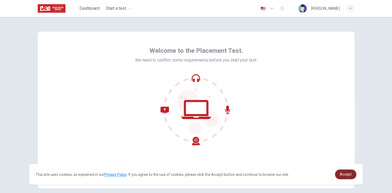
click at [343, 174] on span "Accept" at bounding box center [346, 174] width 12 height 4
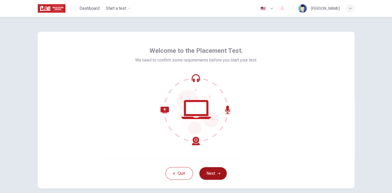
click at [215, 173] on button "Next" at bounding box center [212, 173] width 27 height 13
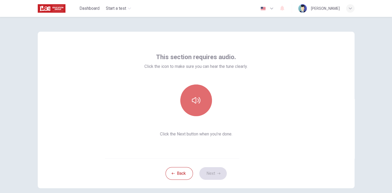
click at [192, 99] on icon "button" at bounding box center [196, 100] width 8 height 8
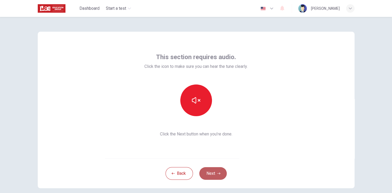
click at [210, 168] on button "Next" at bounding box center [212, 173] width 27 height 13
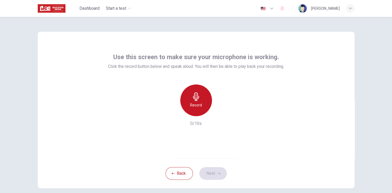
click at [195, 107] on h6 "Record" at bounding box center [196, 105] width 12 height 6
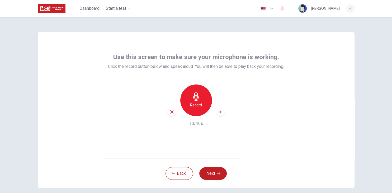
click at [221, 114] on icon "button" at bounding box center [220, 111] width 5 height 5
click at [214, 176] on button "Next" at bounding box center [212, 173] width 27 height 13
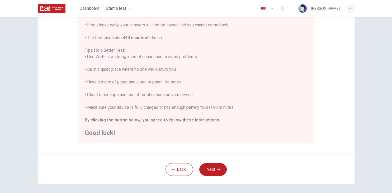
scroll to position [101, 0]
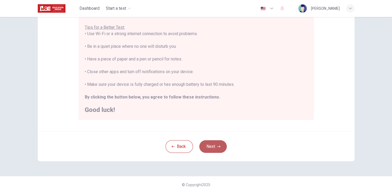
click at [211, 148] on button "Next" at bounding box center [212, 146] width 27 height 13
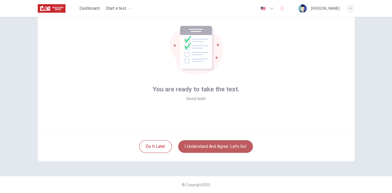
click at [211, 148] on button "I understand and agree. Let’s go!" at bounding box center [215, 146] width 75 height 13
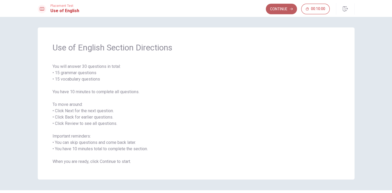
click at [278, 8] on button "Continue" at bounding box center [281, 9] width 31 height 11
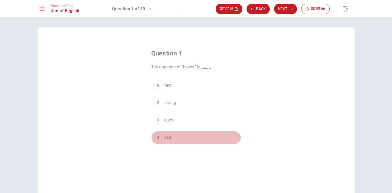
click at [156, 137] on div "D" at bounding box center [158, 137] width 8 height 8
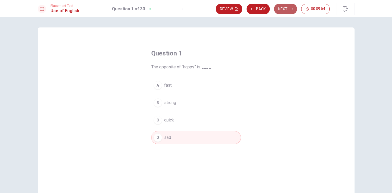
click at [278, 9] on button "Next" at bounding box center [285, 9] width 23 height 11
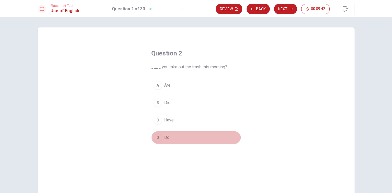
click at [158, 139] on div "D" at bounding box center [158, 137] width 8 height 8
click at [157, 90] on button "A Are" at bounding box center [196, 85] width 90 height 13
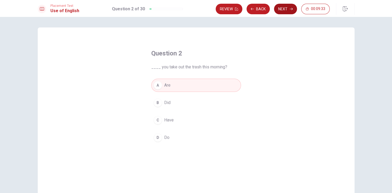
click at [280, 9] on button "Next" at bounding box center [285, 9] width 23 height 11
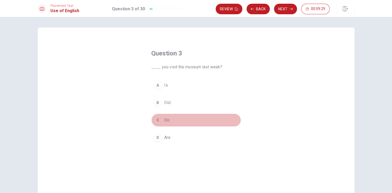
click at [157, 117] on div "C" at bounding box center [158, 120] width 8 height 8
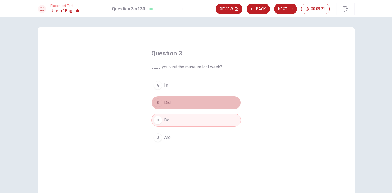
click at [156, 105] on div "B" at bounding box center [158, 103] width 8 height 8
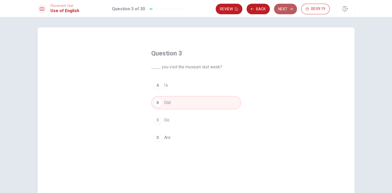
click at [283, 9] on button "Next" at bounding box center [285, 9] width 23 height 11
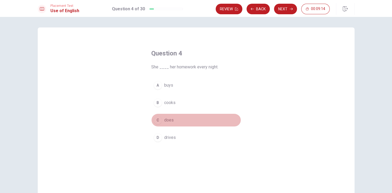
click at [158, 123] on div "C" at bounding box center [158, 120] width 8 height 8
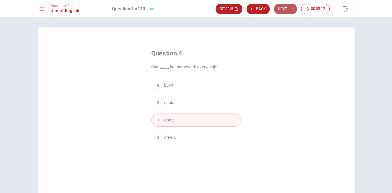
click at [283, 7] on button "Next" at bounding box center [285, 9] width 23 height 11
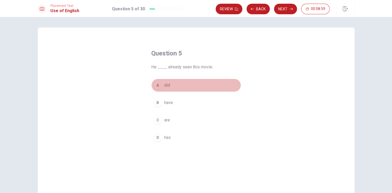
click at [156, 86] on div "A" at bounding box center [158, 85] width 8 height 8
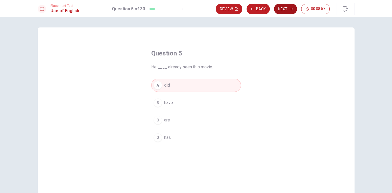
click at [285, 7] on button "Next" at bounding box center [285, 9] width 23 height 11
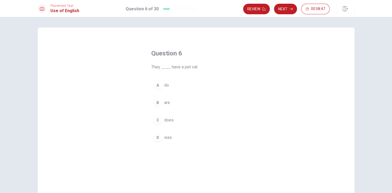
click at [157, 103] on div "B" at bounding box center [158, 103] width 8 height 8
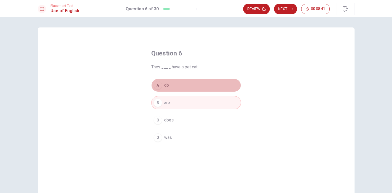
click at [157, 85] on div "A" at bounding box center [158, 85] width 8 height 8
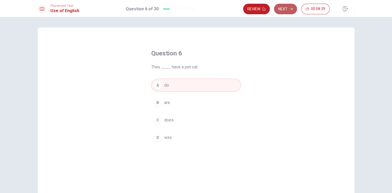
click at [283, 9] on button "Next" at bounding box center [285, 9] width 23 height 11
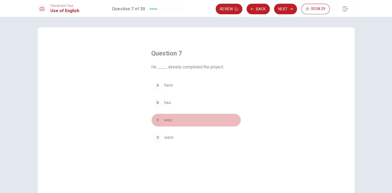
click at [158, 120] on div "C" at bounding box center [158, 120] width 8 height 8
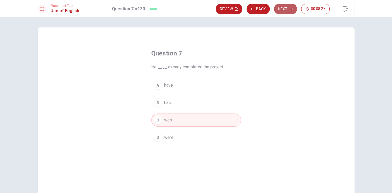
click at [280, 11] on button "Next" at bounding box center [285, 9] width 23 height 11
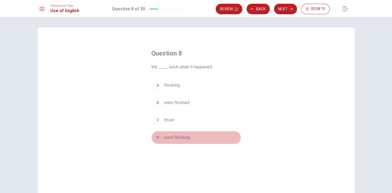
click at [170, 139] on span "were finishing" at bounding box center [177, 137] width 26 height 6
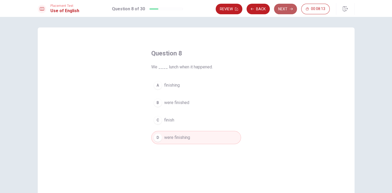
click at [285, 7] on button "Next" at bounding box center [285, 9] width 23 height 11
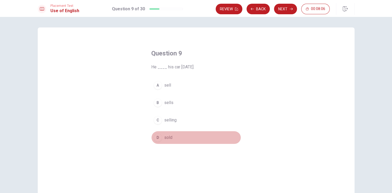
click at [158, 137] on div "D" at bounding box center [158, 137] width 8 height 8
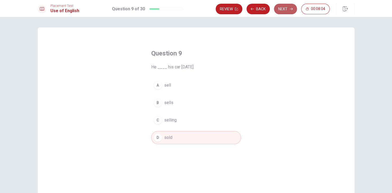
click at [278, 9] on button "Next" at bounding box center [285, 9] width 23 height 11
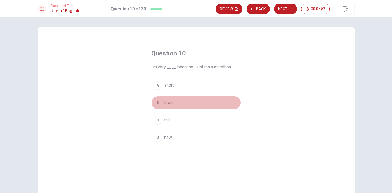
click at [159, 105] on div "B" at bounding box center [158, 103] width 8 height 8
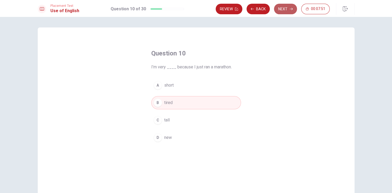
click at [280, 8] on button "Next" at bounding box center [285, 9] width 23 height 11
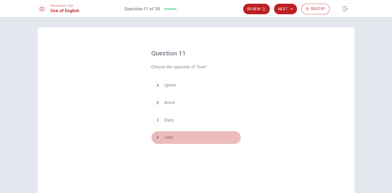
click at [159, 138] on div "D" at bounding box center [158, 137] width 8 height 8
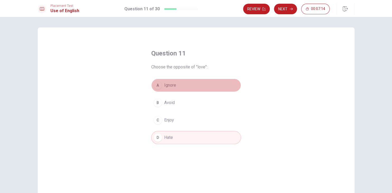
click at [157, 86] on div "A" at bounding box center [158, 85] width 8 height 8
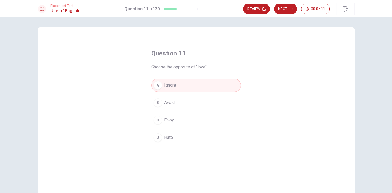
click at [161, 137] on div "D" at bounding box center [158, 137] width 8 height 8
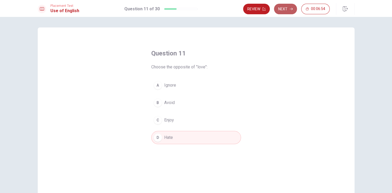
click at [285, 7] on button "Next" at bounding box center [285, 9] width 23 height 11
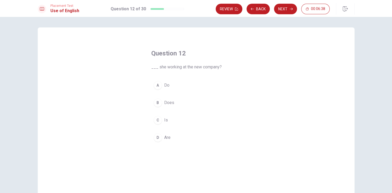
click at [157, 120] on div "C" at bounding box center [158, 120] width 8 height 8
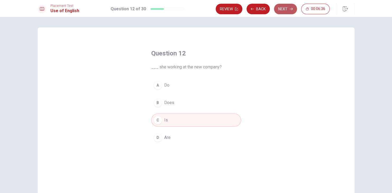
click at [280, 12] on button "Next" at bounding box center [285, 9] width 23 height 11
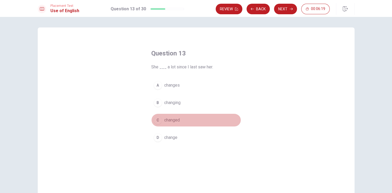
click at [157, 121] on div "C" at bounding box center [158, 120] width 8 height 8
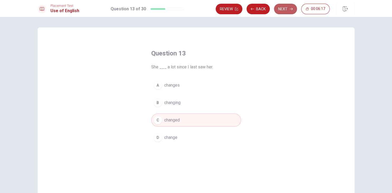
click at [281, 10] on button "Next" at bounding box center [285, 9] width 23 height 11
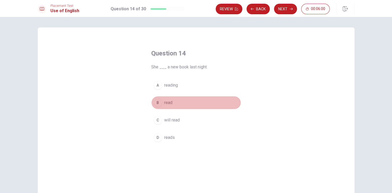
click at [161, 104] on div "B" at bounding box center [158, 103] width 8 height 8
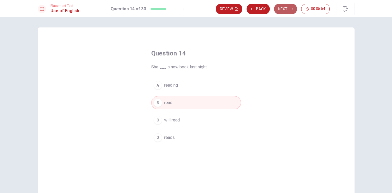
click at [277, 9] on button "Next" at bounding box center [285, 9] width 23 height 11
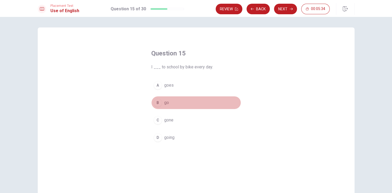
click at [158, 105] on div "B" at bounding box center [158, 103] width 8 height 8
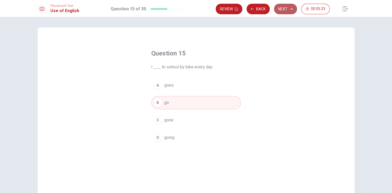
click at [280, 10] on button "Next" at bounding box center [285, 9] width 23 height 11
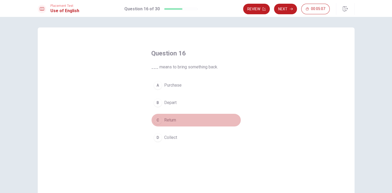
click at [166, 123] on span "Return" at bounding box center [170, 120] width 12 height 6
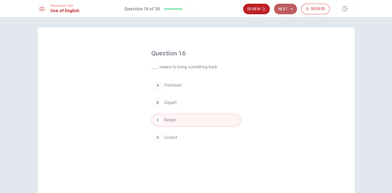
click at [282, 11] on button "Next" at bounding box center [285, 9] width 23 height 11
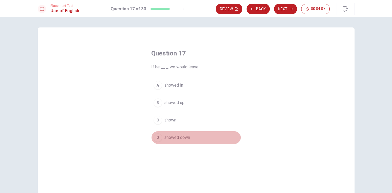
click at [160, 138] on div "D" at bounding box center [158, 137] width 8 height 8
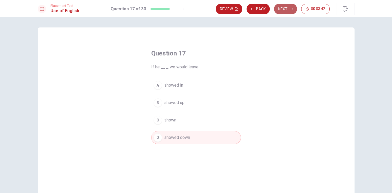
click at [281, 12] on button "Next" at bounding box center [285, 9] width 23 height 11
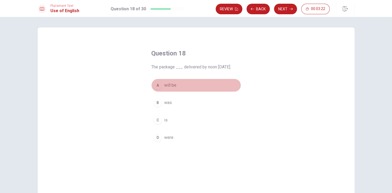
click at [168, 88] on span "will be" at bounding box center [170, 85] width 12 height 6
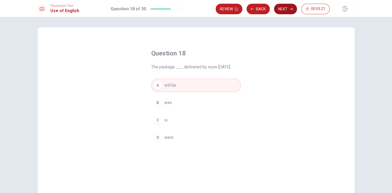
click at [280, 11] on button "Next" at bounding box center [285, 9] width 23 height 11
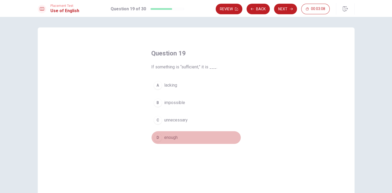
click at [156, 138] on div "D" at bounding box center [158, 137] width 8 height 8
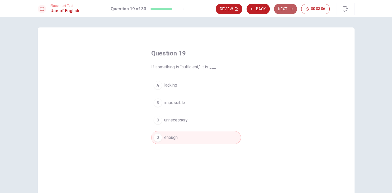
click at [277, 13] on button "Next" at bounding box center [285, 9] width 23 height 11
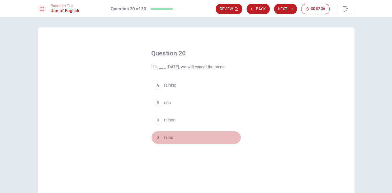
click at [168, 135] on span "rains" at bounding box center [168, 137] width 9 height 6
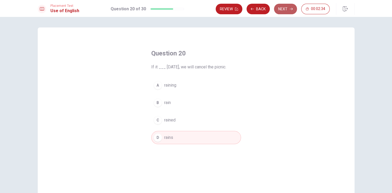
click at [281, 13] on button "Next" at bounding box center [285, 9] width 23 height 11
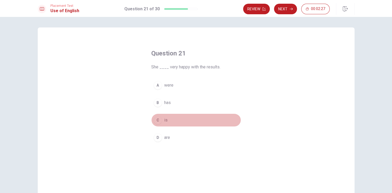
click at [157, 121] on div "C" at bounding box center [158, 120] width 8 height 8
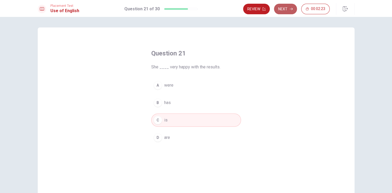
click at [286, 8] on button "Next" at bounding box center [285, 9] width 23 height 11
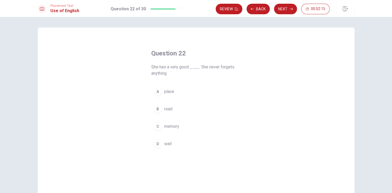
click at [157, 127] on div "C" at bounding box center [158, 126] width 8 height 8
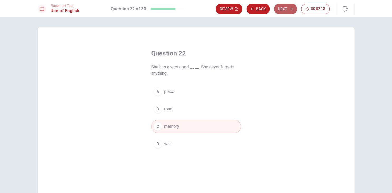
click at [280, 10] on button "Next" at bounding box center [285, 9] width 23 height 11
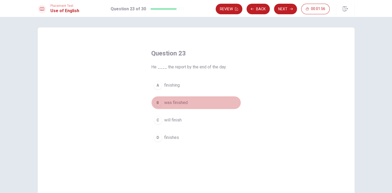
click at [159, 104] on div "B" at bounding box center [158, 103] width 8 height 8
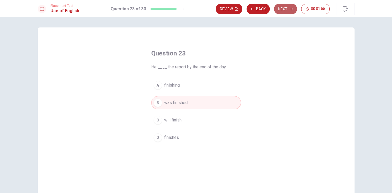
click at [279, 9] on button "Next" at bounding box center [285, 9] width 23 height 11
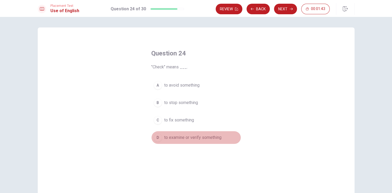
click at [169, 138] on span "to examine or verify something" at bounding box center [192, 137] width 57 height 6
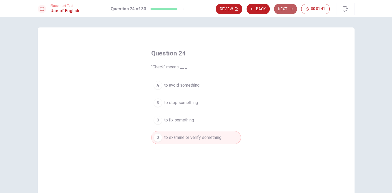
click at [280, 11] on button "Next" at bounding box center [285, 9] width 23 height 11
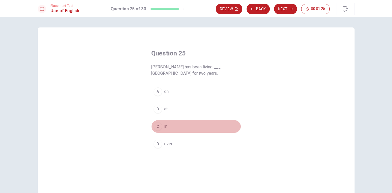
click at [162, 127] on button "C in" at bounding box center [196, 126] width 90 height 13
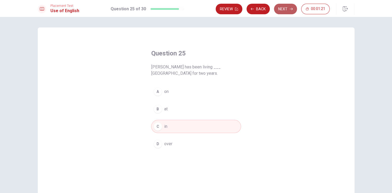
click at [278, 13] on button "Next" at bounding box center [285, 9] width 23 height 11
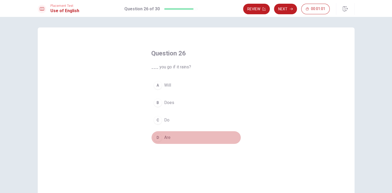
click at [157, 138] on div "D" at bounding box center [158, 137] width 8 height 8
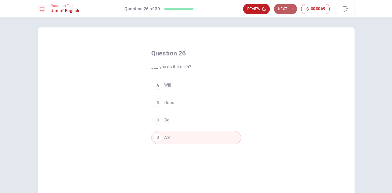
click at [285, 10] on button "Next" at bounding box center [285, 9] width 23 height 11
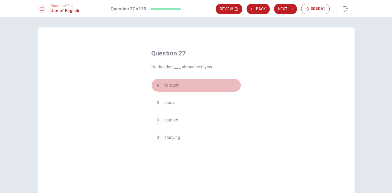
click at [156, 88] on div "A" at bounding box center [158, 85] width 8 height 8
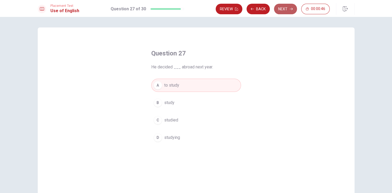
click at [279, 10] on button "Next" at bounding box center [285, 9] width 23 height 11
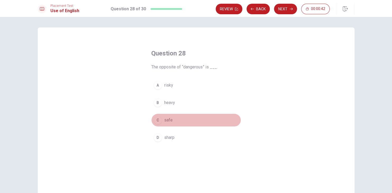
click at [159, 123] on div "C" at bounding box center [158, 120] width 8 height 8
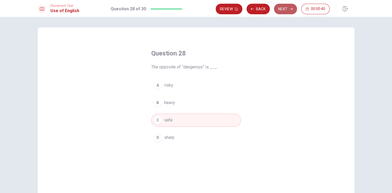
click at [280, 11] on button "Next" at bounding box center [285, 9] width 23 height 11
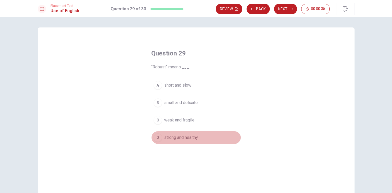
click at [169, 139] on span "strong and healthy" at bounding box center [181, 137] width 34 height 6
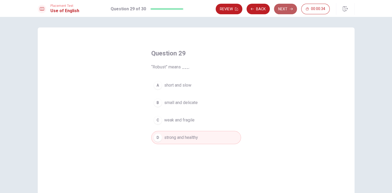
click at [279, 11] on button "Next" at bounding box center [285, 9] width 23 height 11
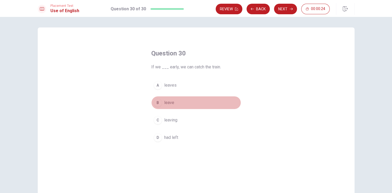
click at [171, 101] on span "leave" at bounding box center [169, 103] width 10 height 6
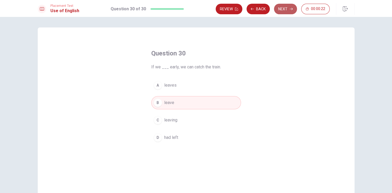
click at [278, 12] on button "Next" at bounding box center [285, 9] width 23 height 11
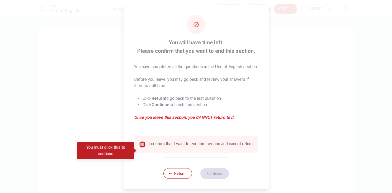
click at [141, 147] on input "You must click this to continue" at bounding box center [142, 144] width 6 height 6
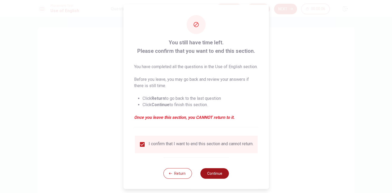
click at [217, 179] on button "Continue" at bounding box center [214, 173] width 29 height 11
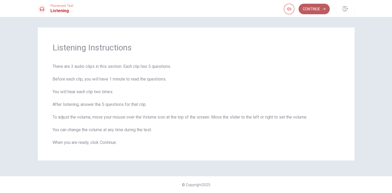
click at [310, 11] on button "Continue" at bounding box center [314, 9] width 31 height 11
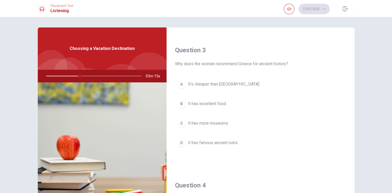
scroll to position [266, 0]
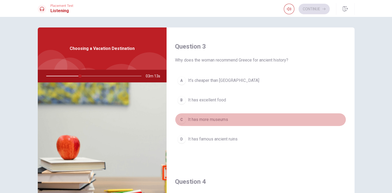
click at [205, 119] on span "It has more museums" at bounding box center [208, 119] width 40 height 6
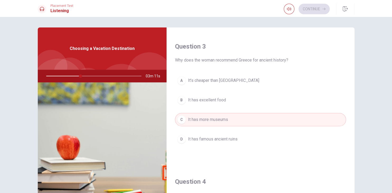
click at [229, 141] on span "It has famous ancient ruins" at bounding box center [213, 139] width 50 height 6
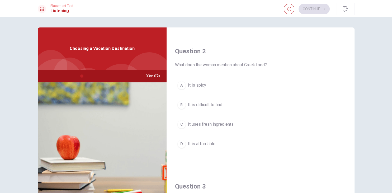
scroll to position [122, 0]
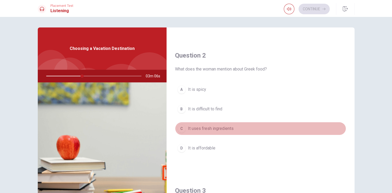
click at [218, 128] on span "It uses fresh ingredients" at bounding box center [211, 128] width 46 height 6
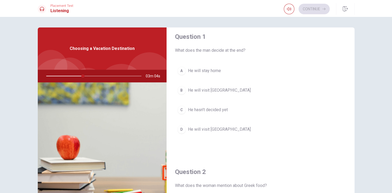
scroll to position [4, 0]
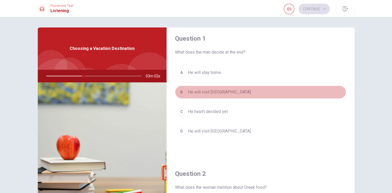
click at [204, 92] on span "He will visit [GEOGRAPHIC_DATA]" at bounding box center [219, 92] width 63 height 6
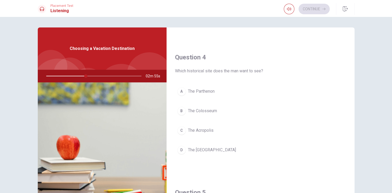
scroll to position [391, 0]
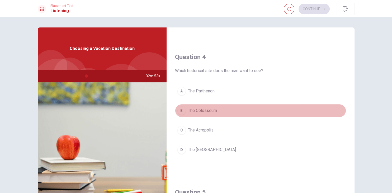
click at [205, 111] on span "The Colosseum" at bounding box center [202, 110] width 29 height 6
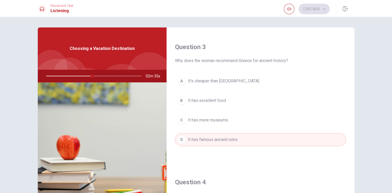
scroll to position [267, 0]
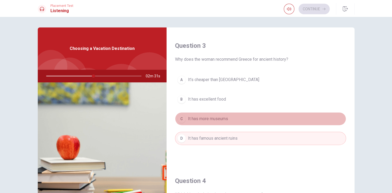
click at [214, 119] on span "It has more museums" at bounding box center [208, 119] width 40 height 6
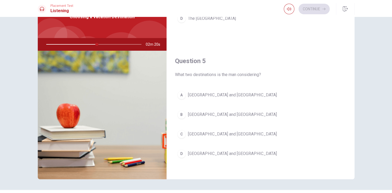
scroll to position [32, 0]
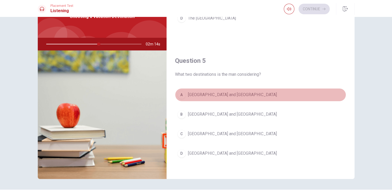
click at [209, 92] on span "[GEOGRAPHIC_DATA] and [GEOGRAPHIC_DATA]" at bounding box center [232, 95] width 89 height 6
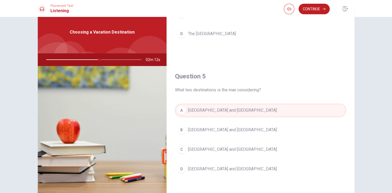
scroll to position [0, 0]
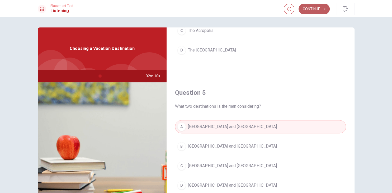
click at [306, 13] on button "Continue" at bounding box center [314, 9] width 31 height 11
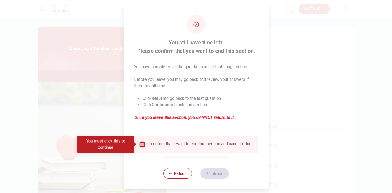
click at [142, 144] on input "You must click this to continue" at bounding box center [142, 144] width 6 height 6
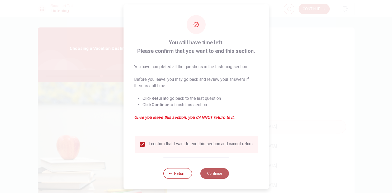
click at [214, 178] on button "Continue" at bounding box center [214, 173] width 29 height 11
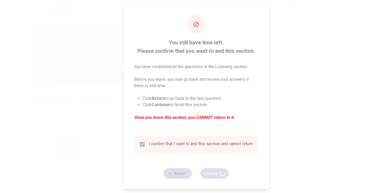
type input "59"
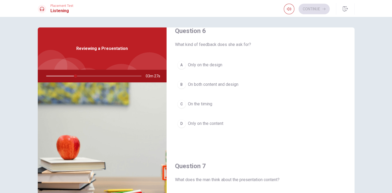
scroll to position [10, 0]
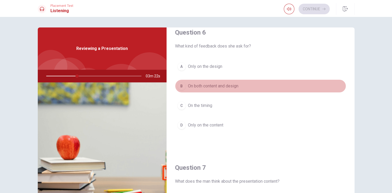
click at [180, 87] on div "B" at bounding box center [181, 86] width 8 height 8
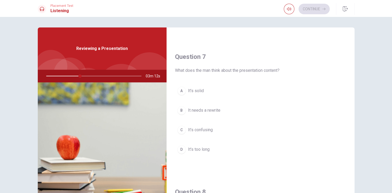
scroll to position [118, 0]
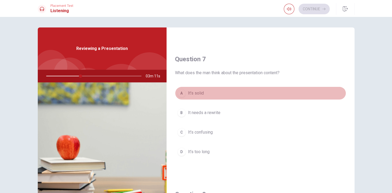
click at [181, 91] on div "A" at bounding box center [181, 93] width 8 height 8
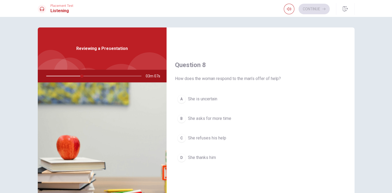
scroll to position [250, 0]
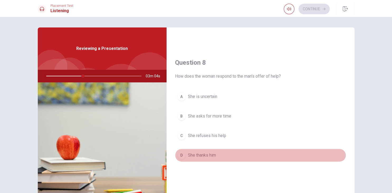
click at [180, 156] on div "D" at bounding box center [181, 155] width 8 height 8
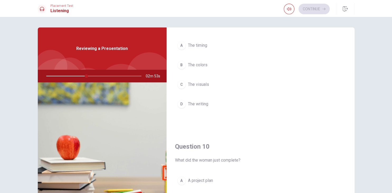
scroll to position [439, 0]
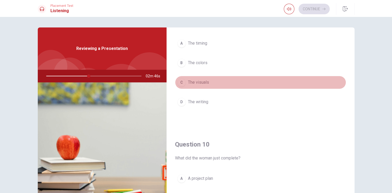
click at [181, 81] on div "C" at bounding box center [181, 82] width 8 height 8
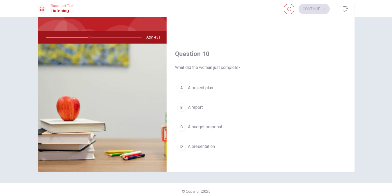
scroll to position [41, 0]
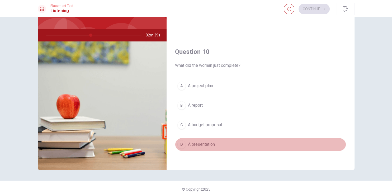
click at [180, 143] on div "D" at bounding box center [181, 144] width 8 height 8
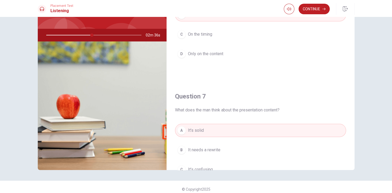
scroll to position [0, 0]
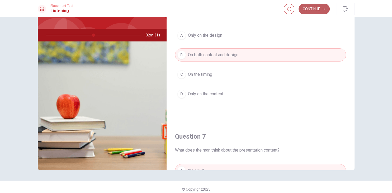
click at [310, 9] on button "Continue" at bounding box center [314, 9] width 31 height 11
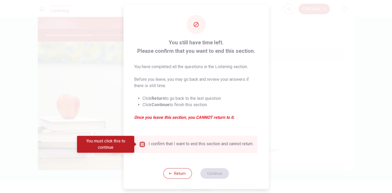
click at [141, 144] on input "You must click this to continue" at bounding box center [142, 144] width 6 height 6
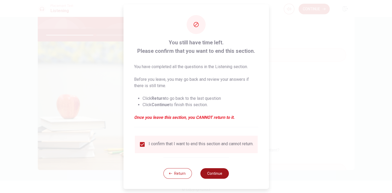
click at [216, 179] on button "Continue" at bounding box center [214, 173] width 29 height 11
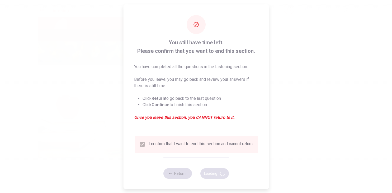
type input "52"
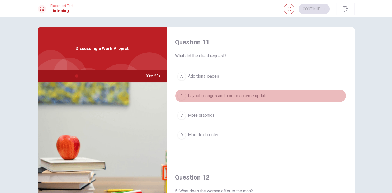
click at [181, 96] on div "B" at bounding box center [181, 96] width 8 height 8
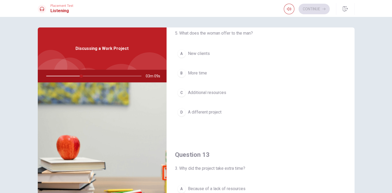
scroll to position [158, 0]
click at [180, 91] on div "C" at bounding box center [181, 92] width 8 height 8
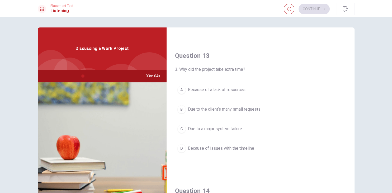
scroll to position [257, 0]
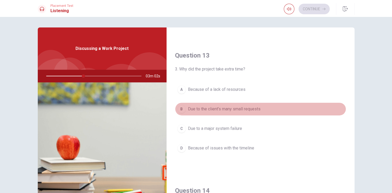
click at [181, 107] on div "B" at bounding box center [181, 109] width 8 height 8
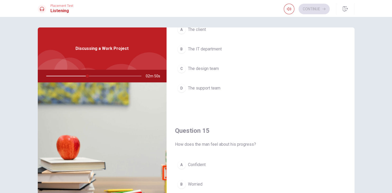
scroll to position [453, 0]
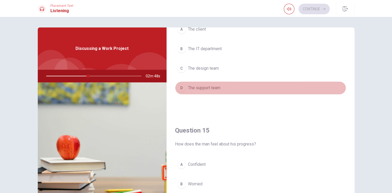
click at [179, 88] on div "D" at bounding box center [181, 88] width 8 height 8
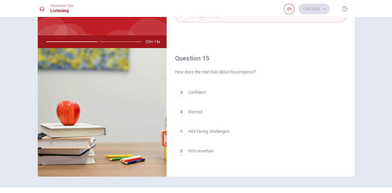
scroll to position [36, 0]
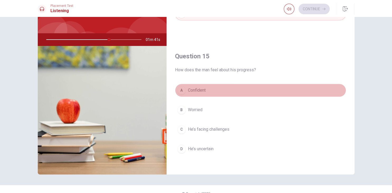
click at [181, 90] on div "A" at bounding box center [181, 90] width 8 height 8
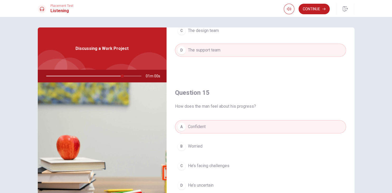
scroll to position [45, 0]
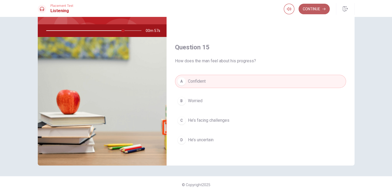
click at [309, 9] on button "Continue" at bounding box center [314, 9] width 31 height 11
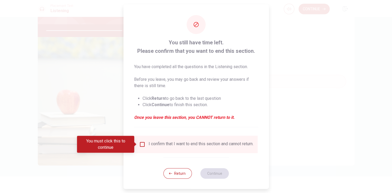
click at [140, 144] on input "You must click this to continue" at bounding box center [142, 144] width 6 height 6
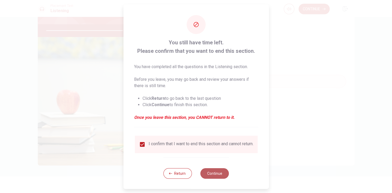
click at [212, 179] on button "Continue" at bounding box center [214, 173] width 29 height 11
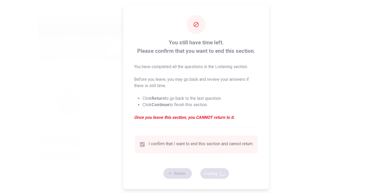
type input "83"
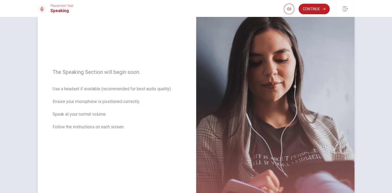
scroll to position [0, 0]
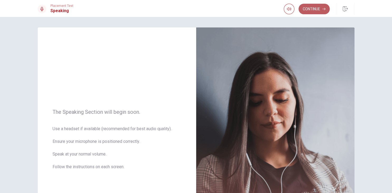
click at [312, 7] on button "Continue" at bounding box center [314, 9] width 31 height 11
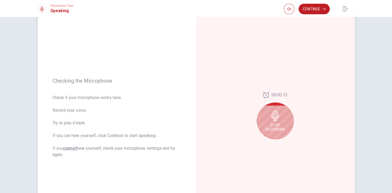
scroll to position [25, 0]
click at [274, 131] on span "Stop Recording" at bounding box center [275, 127] width 20 height 8
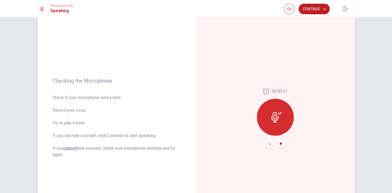
click at [280, 143] on icon "Play Audio" at bounding box center [281, 143] width 2 height 3
click at [280, 119] on icon at bounding box center [276, 117] width 11 height 11
click at [279, 117] on icon at bounding box center [276, 117] width 11 height 11
click at [269, 145] on button "Record Again" at bounding box center [269, 143] width 7 height 7
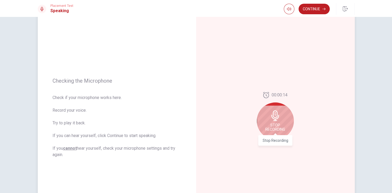
click at [276, 130] on span "Stop Recording" at bounding box center [275, 127] width 20 height 8
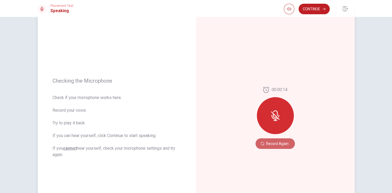
click at [269, 147] on button "Record Again" at bounding box center [275, 143] width 39 height 11
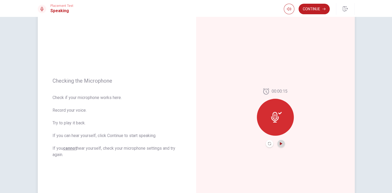
click at [281, 144] on icon "Play Audio" at bounding box center [281, 143] width 2 height 3
click at [313, 13] on button "Continue" at bounding box center [314, 9] width 31 height 11
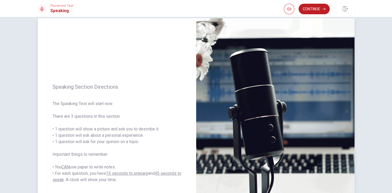
scroll to position [9, 0]
click at [311, 12] on button "Continue" at bounding box center [314, 9] width 31 height 11
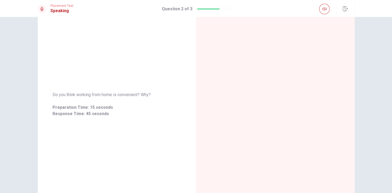
scroll to position [0, 0]
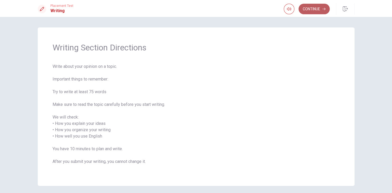
click at [311, 7] on button "Continue" at bounding box center [314, 9] width 31 height 11
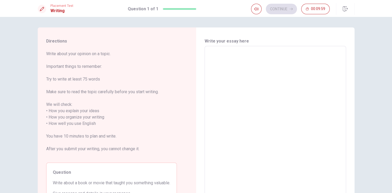
click at [242, 63] on textarea at bounding box center [275, 120] width 134 height 140
type textarea "i"
type textarea "x"
type textarea "if"
type textarea "x"
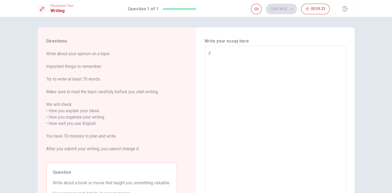
type textarea "if"
type textarea "x"
type textarea "if"
type textarea "x"
type textarea "i"
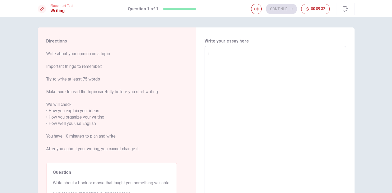
type textarea "x"
type textarea "I"
type textarea "x"
type textarea "If"
type textarea "x"
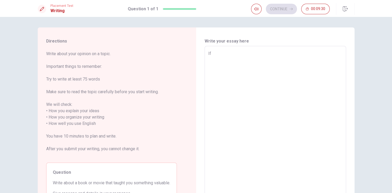
type textarea "If"
type textarea "x"
type textarea "If i"
type textarea "x"
type textarea "If i"
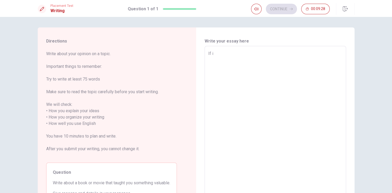
type textarea "x"
type textarea "If i c"
type textarea "x"
type textarea "If i ca"
type textarea "x"
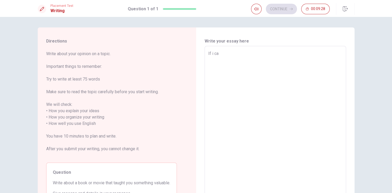
type textarea "If i can"
type textarea "x"
type textarea "If i can"
type textarea "x"
type textarea "If i can r"
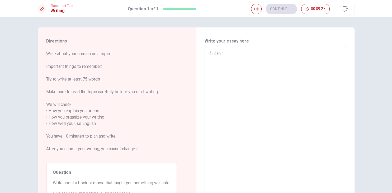
type textarea "x"
type textarea "If i can re"
type textarea "x"
type textarea "If i can rec"
type textarea "x"
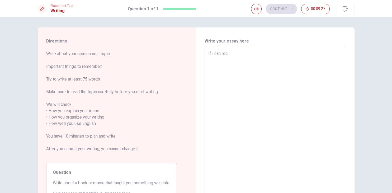
type textarea "If i can reco"
type textarea "x"
type textarea "If i can recom"
type textarea "x"
type textarea "If i can recome"
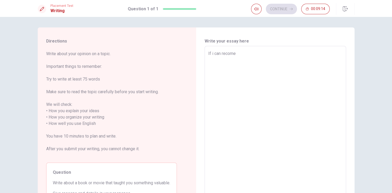
type textarea "x"
type textarea "If i can recomem"
type textarea "x"
type textarea "If i can recomemd"
type textarea "x"
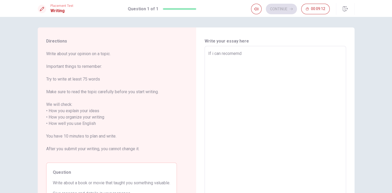
type textarea "If i can recomemde"
type textarea "x"
type textarea "If i can recomemded"
type textarea "x"
type textarea "If i can recomemded"
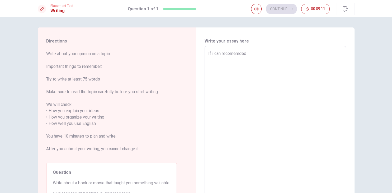
type textarea "x"
type textarea "If i can recomemded a"
type textarea "x"
type textarea "If i can recomemded a"
type textarea "x"
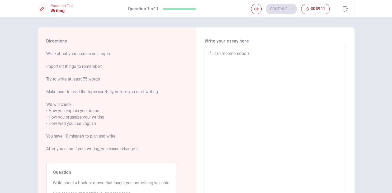
type textarea "If i can recomemded a m"
type textarea "x"
type textarea "If i can recomemded a mo"
type textarea "x"
type textarea "If i can recomemded a mov"
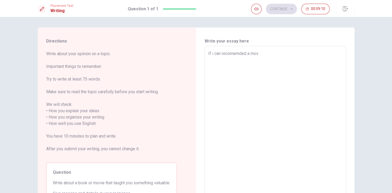
type textarea "x"
type textarea "If i can recomemded a movi"
type textarea "x"
type textarea "If i can recomemded a movie"
type textarea "x"
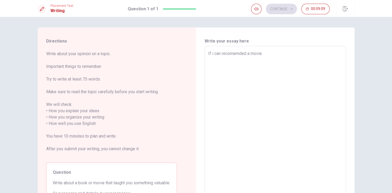
type textarea "If i can recomemded a movie"
type textarea "x"
type textarea "If i can recomemded a movie"
type textarea "x"
type textarea "If i can recomemded a movie,"
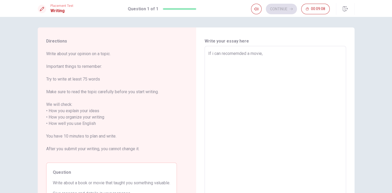
type textarea "x"
type textarea "If i can recomemded a movie, I"
type textarea "x"
type textarea "If i can recomemded a movie, I"
type textarea "x"
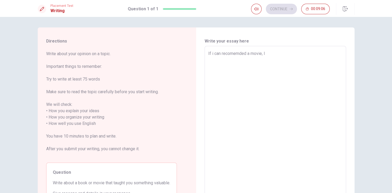
type textarea "If i can recomemded a movie, I c"
type textarea "x"
type textarea "If i can recomemded a movie, I ch"
type textarea "x"
type textarea "If i can recomemded a movie, I cho"
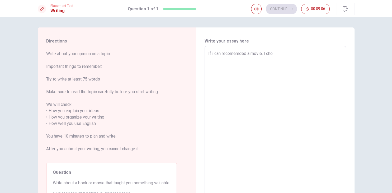
type textarea "x"
type textarea "If i can recomemded a movie, I choo"
type textarea "x"
type textarea "If i can recomemded a movie, I choos"
type textarea "x"
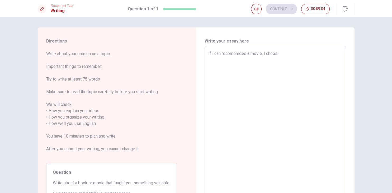
type textarea "If i can recomemded a movie, I choose"
type textarea "x"
type textarea "If i can recomemded a movie, I choose"
type textarea "x"
type textarea "If i can recomemded a movie, I choose a"
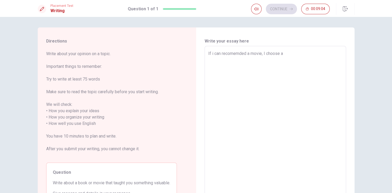
type textarea "x"
type textarea "If i can recomemded a movie, I choose a"
type textarea "x"
type textarea "If i can recomemded a movie, I choose a t"
type textarea "x"
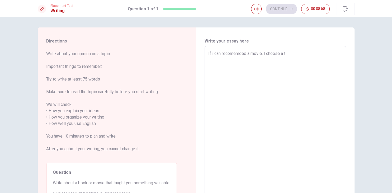
type textarea "If i can recomemded a movie, I choose a th"
type textarea "x"
type textarea "If i can recomemded a movie, I choose a the"
type textarea "x"
type textarea "If i can recomemded a movie, I choose a the"
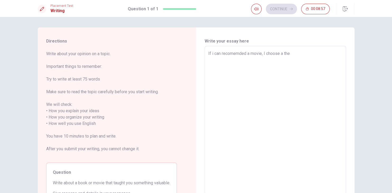
type textarea "x"
type textarea "If i can recomemded a movie, I choose a the n"
type textarea "x"
type textarea "If i can recomemded a movie, I choose a the nu"
type textarea "x"
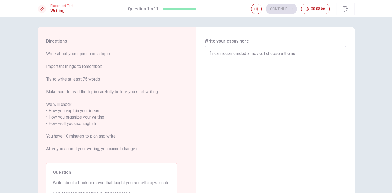
type textarea "If i can recomemded a movie, I choose a the num"
type textarea "x"
type textarea "If i can recomemded a movie, I choose a the numb"
type textarea "x"
type textarea "If i can recomemded a movie, I choose a the numbe"
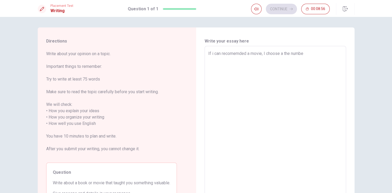
type textarea "x"
type textarea "If i can recomemded a movie, I choose a the number"
type textarea "x"
type textarea "If i can recomemded a movie, I choose a the number"
type textarea "x"
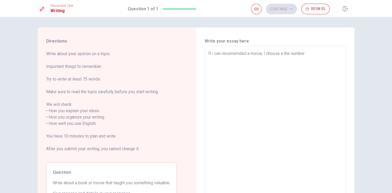
type textarea "If i can recomemded a movie, I choose a the number 4"
type textarea "x"
type textarea "If i can recomemded a movie, I choose a the number 42"
type textarea "x"
type textarea "If i can recomemded a movie, I choose a the number 42."
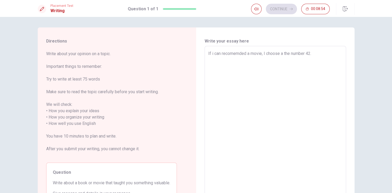
type textarea "x"
type textarea "If i can recomemded a movie, I choose a the number 42."
type textarea "x"
type textarea "If i can recomemded a movie, I choose a the number 42. i"
type textarea "x"
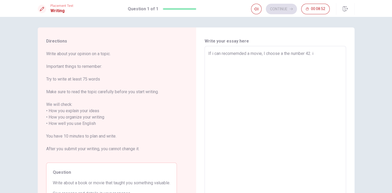
type textarea "If i can recomemded a movie, I choose a the number 42."
type textarea "x"
type textarea "If i can recomemded a movie, I choose a the number 42. t"
type textarea "x"
type textarea "If i can recomemded a movie, I choose a the number 42. th"
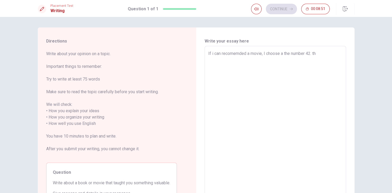
type textarea "x"
type textarea "If i can recomemded a movie, I choose a the number 42. thi"
type textarea "x"
type textarea "If i can recomemded a movie, I choose a the number 42. th"
type textarea "x"
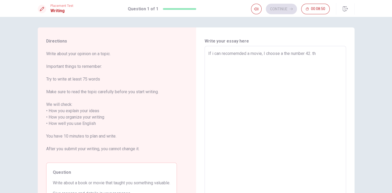
type textarea "If i can recomemded a movie, I choose a the number 42. the"
type textarea "x"
type textarea "If i can recomemded a movie, I choose a the number 42. thes"
type textarea "x"
type textarea "If i can recomemded a movie, I choose a the number 42. these"
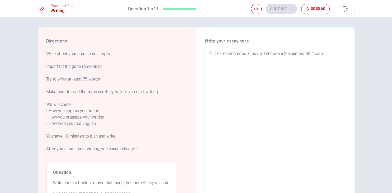
type textarea "x"
type textarea "If i can recomemded a movie, I choose a the number 42. these"
type textarea "x"
type textarea "If i can recomemded a movie, I choose a the number 42. these m"
type textarea "x"
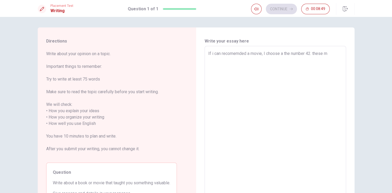
type textarea "If i can recomemded a movie, I choose a the number 42. these mo"
type textarea "x"
type textarea "If i can recomemded a movie, I choose a the number 42. these mov"
type textarea "x"
type textarea "If i can recomemded a movie, I choose a the number 42. these movi"
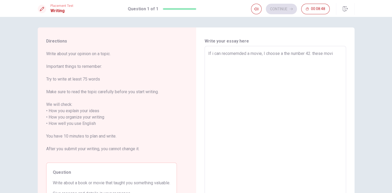
type textarea "x"
type textarea "If i can recomemded a movie, I choose a the number 42. these movie"
type textarea "x"
type textarea "If i can recomemded a movie, I choose a the number 42. these movie"
type textarea "x"
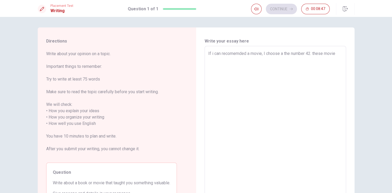
type textarea "If i can recomemded a movie, I choose a the number 42. these movie i"
type textarea "x"
type textarea "If i can recomemded a movie, I choose a the number 42. these movie is"
type textarea "x"
type textarea "If i can recomemded a movie, I choose a the number 42. these movie ist"
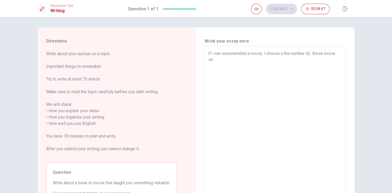
type textarea "x"
type textarea "If i can recomemded a movie, I choose a the number 42. these movie ista"
type textarea "x"
type textarea "If i can recomemded a movie, I choose a the number 42. these movie ista"
type textarea "x"
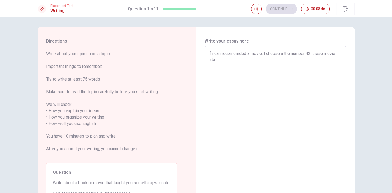
type textarea "If i can recomemded a movie, I choose a the number 42. these movie ista a"
type textarea "x"
type textarea "If i can recomemded a movie, I choose a the number 42. these movie ista ab"
type textarea "x"
type textarea "If i can recomemded a movie, I choose a the number 42. these movie ista abo"
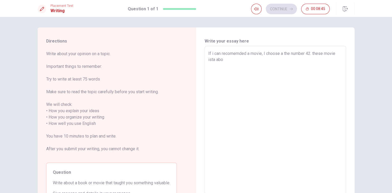
type textarea "x"
type textarea "If i can recomemded a movie, I choose a the number 42. these movie ista abou"
type textarea "x"
type textarea "If i can recomemded a movie, I choose a the number 42. these movie ista about"
type textarea "x"
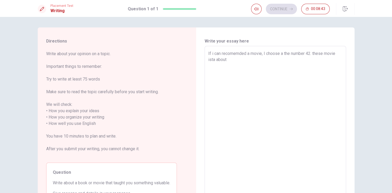
type textarea "If i can recomemded a movie, I choose a the number 42. these movie ista abou"
type textarea "x"
type textarea "If i can recomemded a movie, I choose a the number 42. these movie ista abo"
type textarea "x"
type textarea "If i can recomemded a movie, I choose a the number 42. these movie ista ab"
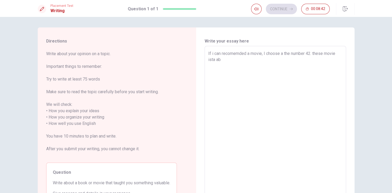
type textarea "x"
type textarea "If i can recomemded a movie, I choose a the number 42. these movie ista a"
type textarea "x"
type textarea "If i can recomemded a movie, I choose a the number 42. these movie ista"
type textarea "x"
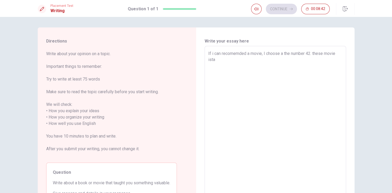
type textarea "If i can recomemded a movie, I choose a the number 42. these movie ista"
type textarea "x"
type textarea "If i can recomemded a movie, I choose a the number 42. these movie ist"
type textarea "x"
type textarea "If i can recomemded a movie, I choose a the number 42. these movie is"
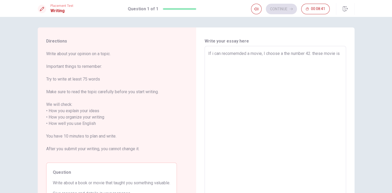
type textarea "x"
type textarea "If i can recomemded a movie, I choose a the number 42. these movie i"
type textarea "x"
type textarea "If i can recomemded a movie, I choose a the number 42. these movie it"
type textarea "x"
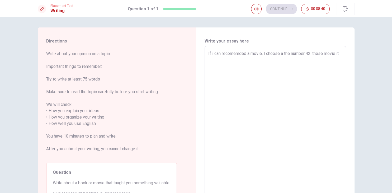
type textarea "If i can recomemded a movie, I choose a the number 42. these movie its"
type textarea "x"
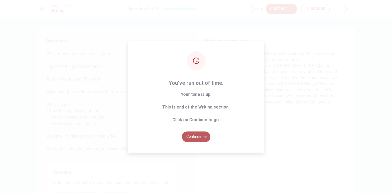
click at [199, 138] on button "Continue" at bounding box center [196, 137] width 29 height 11
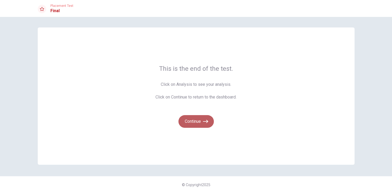
click at [194, 123] on button "Continue" at bounding box center [196, 121] width 35 height 13
